Goal: Find specific page/section: Find specific page/section

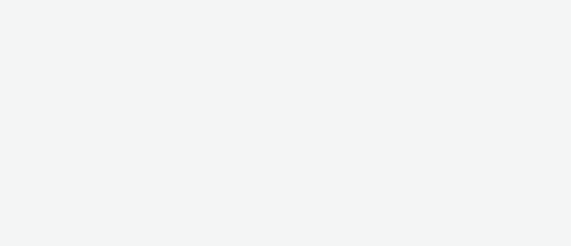
select select "43747a01-9d8e-4dea-a0e4-a98d33cfba61"
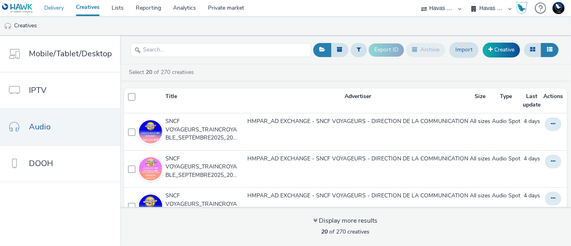
click at [55, 6] on link "Delivery" at bounding box center [54, 8] width 32 height 16
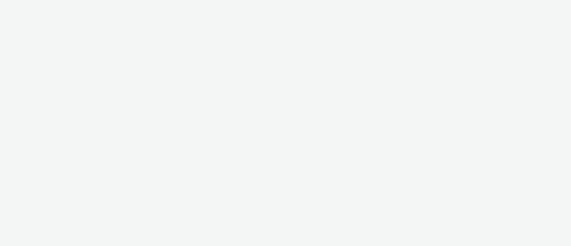
select select "11a7df10-284f-415c-b52a-427acf4c31ae"
select select "75a9a1c6-4a3b-42a3-8a2e-a6fed47b6934"
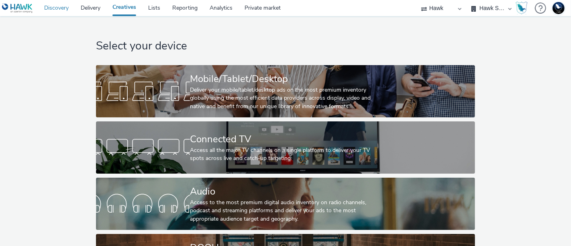
click at [54, 6] on link "Discovery" at bounding box center [56, 8] width 37 height 16
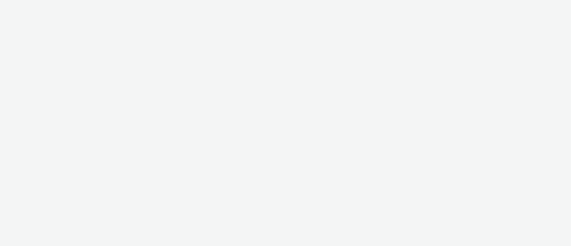
select select "11a7df10-284f-415c-b52a-427acf4c31ae"
select select "75a9a1c6-4a3b-42a3-8a2e-a6fed47b6934"
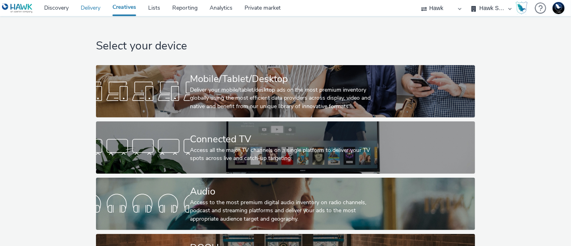
click at [96, 7] on link "Delivery" at bounding box center [91, 8] width 32 height 16
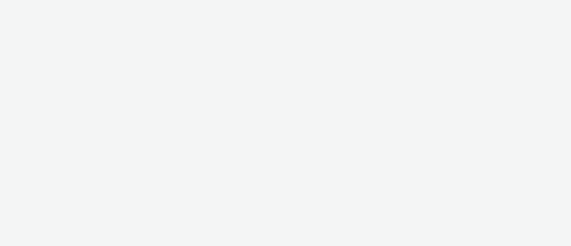
select select "11a7df10-284f-415c-b52a-427acf4c31ae"
select select "75a9a1c6-4a3b-42a3-8a2e-a6fed47b6934"
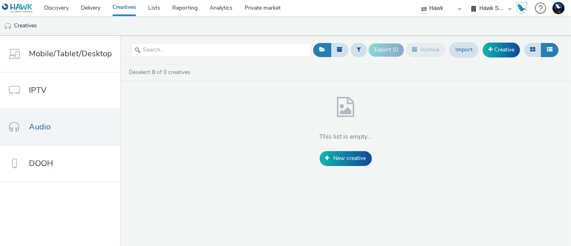
click at [446, 4] on select "75 Media A8 Media Group ABI Media Abkom AB Abovo Ace & [PERSON_NAME] Ad-on Medi…" at bounding box center [441, 8] width 48 height 16
select select "c1d8444a-2cd1-4829-ac00-6805b5e2eef2"
click at [465, 7] on select "75 Media A8 Media Group ABI Media Abkom AB Abovo Ace & Tate Ad-on Media Nordic …" at bounding box center [441, 8] width 48 height 16
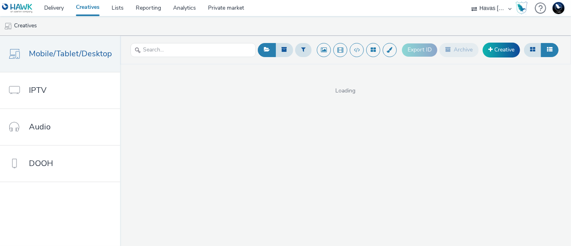
click at [487, 7] on select "75 Media A8 Media Group ABI Media Abkom AB Abovo Ace & Tate Ad-on Media Nordic …" at bounding box center [491, 8] width 48 height 16
select select "5a462976-c761-4998-a7e5-5d0daf35d49a"
click at [467, 0] on select "75 Media A8 Media Group ABI Media Abkom AB Abovo Ace & Tate Ad-on Media Nordic …" at bounding box center [491, 8] width 48 height 16
click at [488, 5] on select "75 Media A8 Media Group ABI Media Abkom AB Abovo Ace & [PERSON_NAME] Ad-on Medi…" at bounding box center [491, 8] width 48 height 16
select select "43747a01-9d8e-4dea-a0e4-a98d33cfba61"
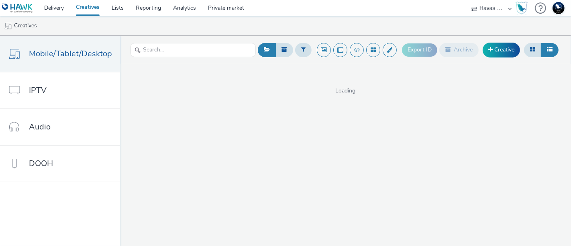
click at [467, 0] on select "75 Media A8 Media Group ABI Media Abkom AB Abovo Ace & [PERSON_NAME] Ad-on Medi…" at bounding box center [491, 8] width 48 height 16
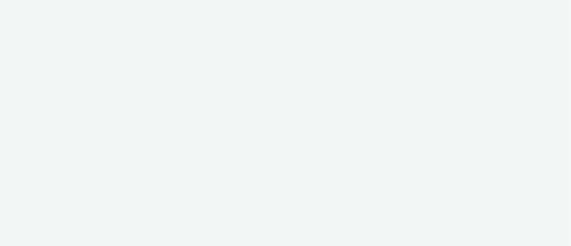
select select "43747a01-9d8e-4dea-a0e4-a98d33cfba61"
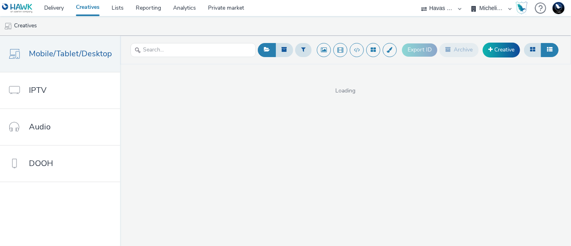
select select "53ec7e16-f96c-4cd6-b43b-fe6c0a866627"
click at [467, 0] on select "Havas Media [GEOGRAPHIC_DATA] Michelin France Michelin International" at bounding box center [491, 8] width 48 height 16
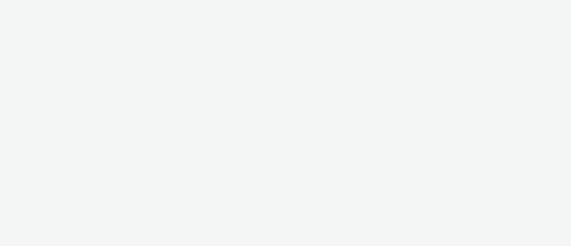
select select "43747a01-9d8e-4dea-a0e4-a98d33cfba61"
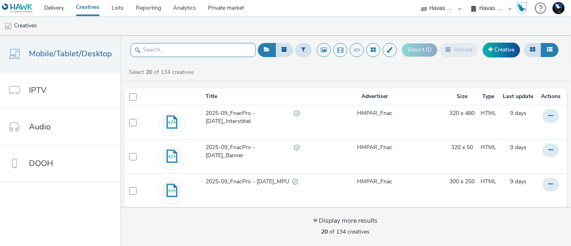
click at [172, 50] on input "text" at bounding box center [193, 50] width 125 height 14
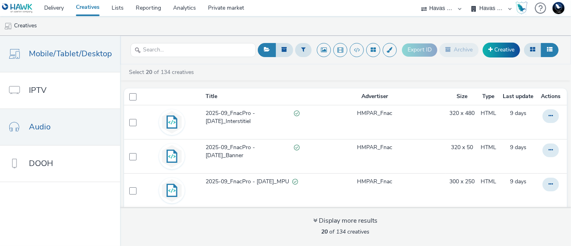
click at [43, 121] on span "Audio" at bounding box center [40, 127] width 22 height 12
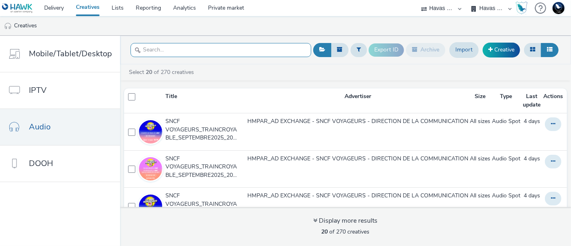
click at [180, 50] on input "text" at bounding box center [221, 50] width 181 height 14
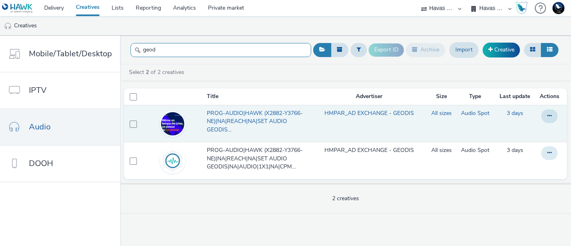
type input "geod"
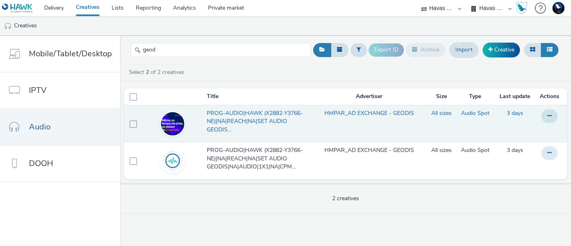
click at [207, 118] on span "PROG-AUDIO|HAWK (X2882-Y3766-NE)|NA|REACH|NA|SET AUDIO GEODIS SPOTIFY|NA|AUDIO|…" at bounding box center [257, 121] width 100 height 24
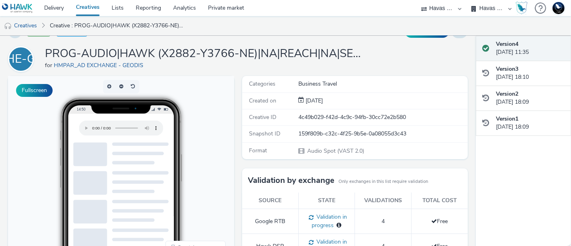
scroll to position [15, 0]
